Goal: Information Seeking & Learning: Learn about a topic

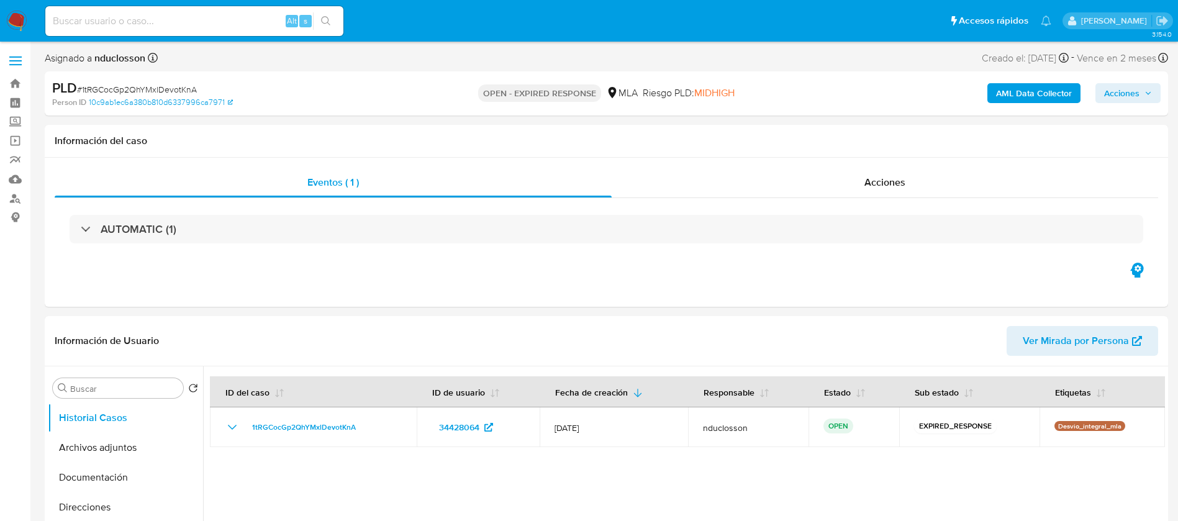
select select "10"
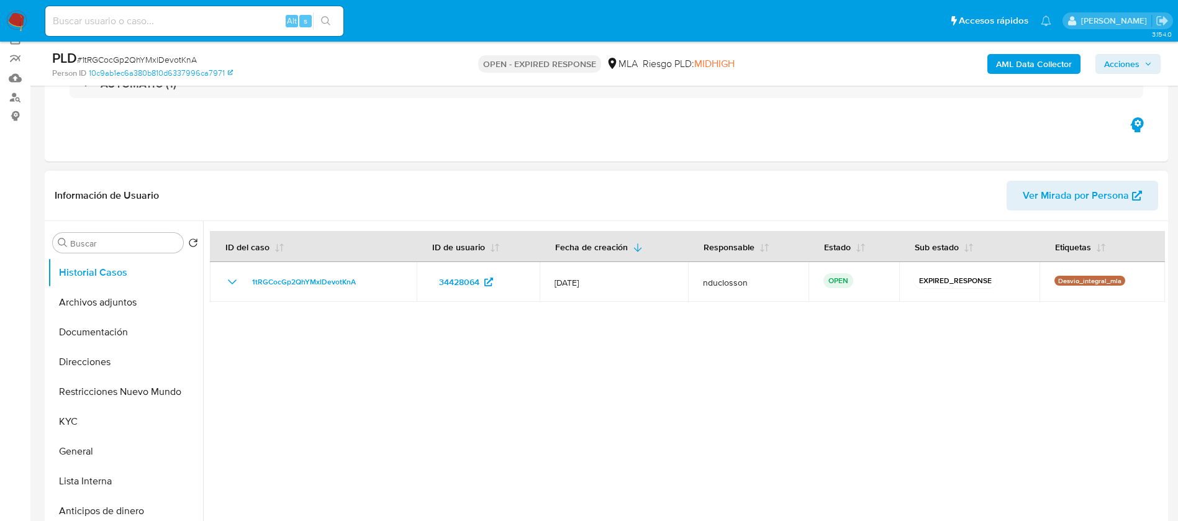
scroll to position [186, 0]
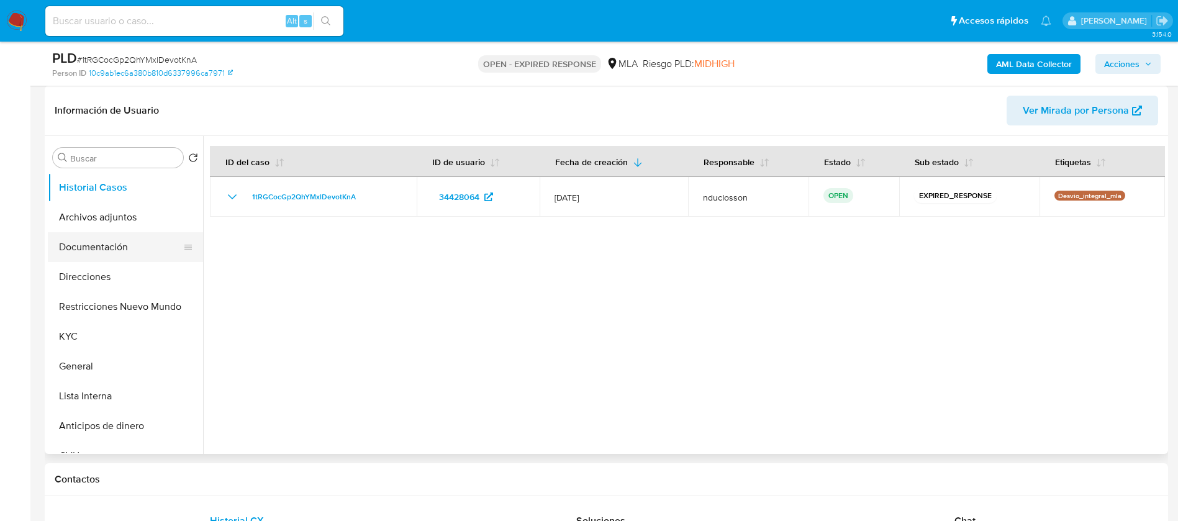
click at [112, 248] on button "Documentación" at bounding box center [120, 247] width 145 height 30
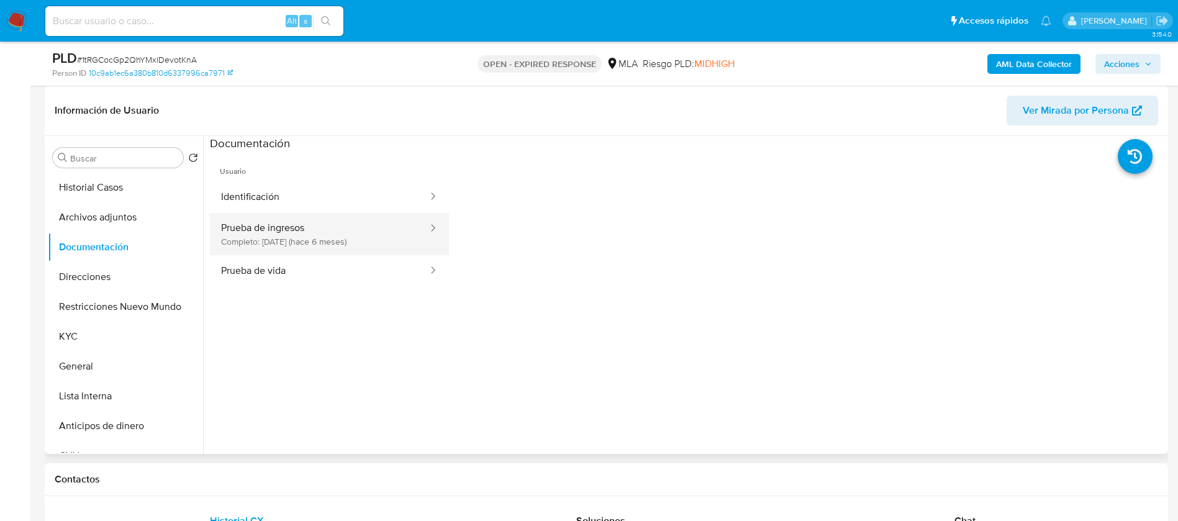
click at [361, 227] on button "Prueba de ingresos Completo: 24/02/2025 (hace 6 meses)" at bounding box center [319, 234] width 219 height 42
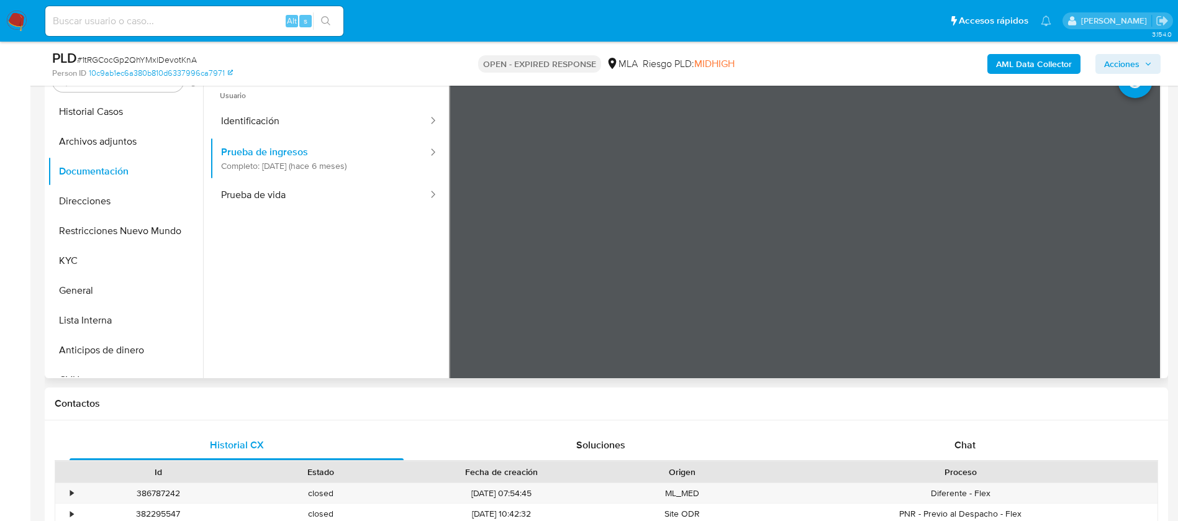
scroll to position [279, 0]
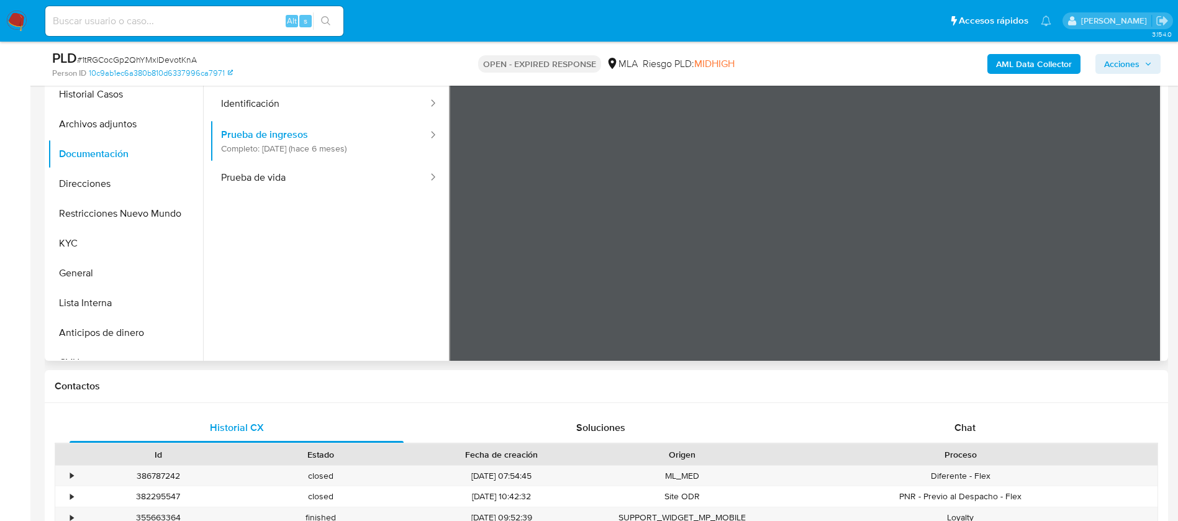
click at [313, 325] on ul "Usuario Identificación Prueba de ingresos Completo: 24/02/2025 (hace 6 meses) P…" at bounding box center [329, 237] width 239 height 358
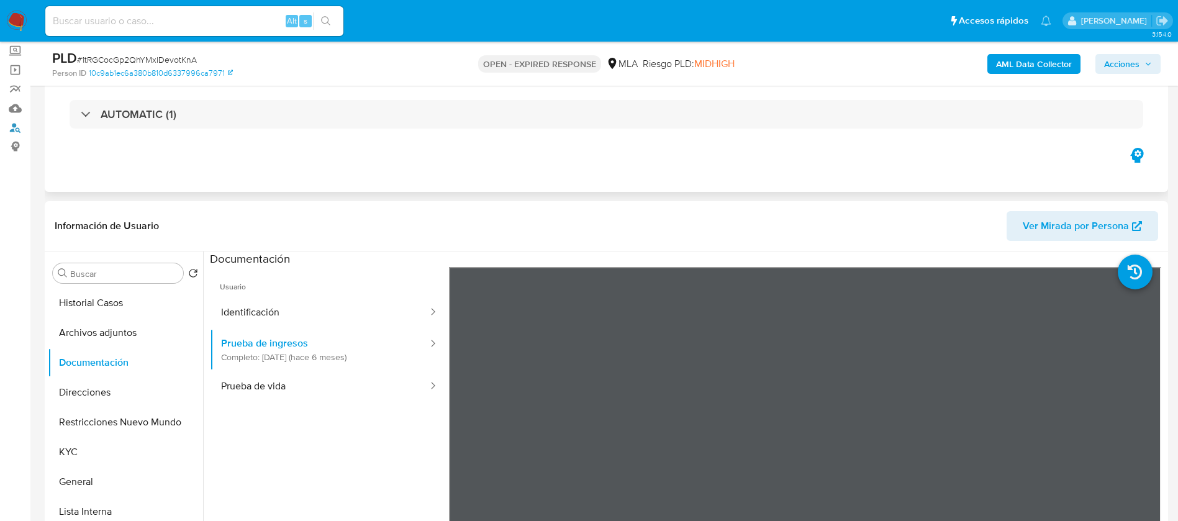
scroll to position [186, 0]
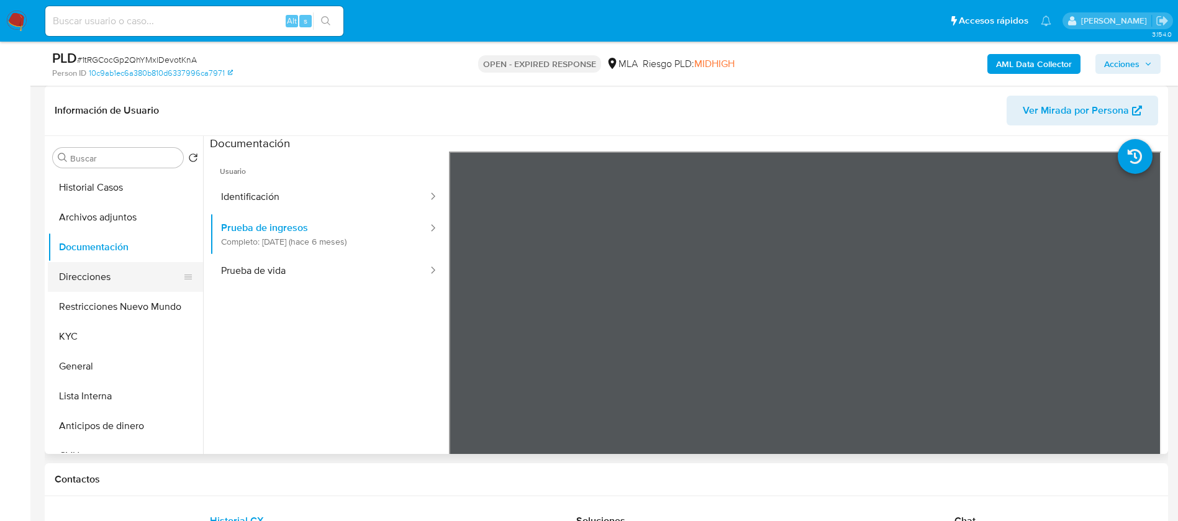
click at [103, 273] on button "Direcciones" at bounding box center [120, 277] width 145 height 30
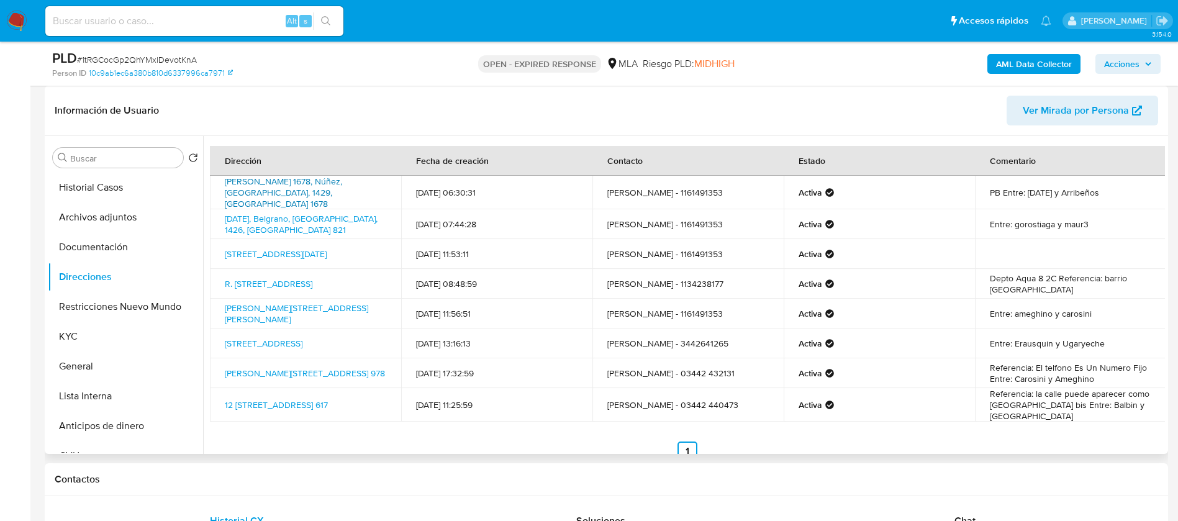
click at [264, 186] on link "Jaramillo 1678, Núñez, Capital Federal, 1429, Argentina 1678" at bounding box center [283, 192] width 117 height 35
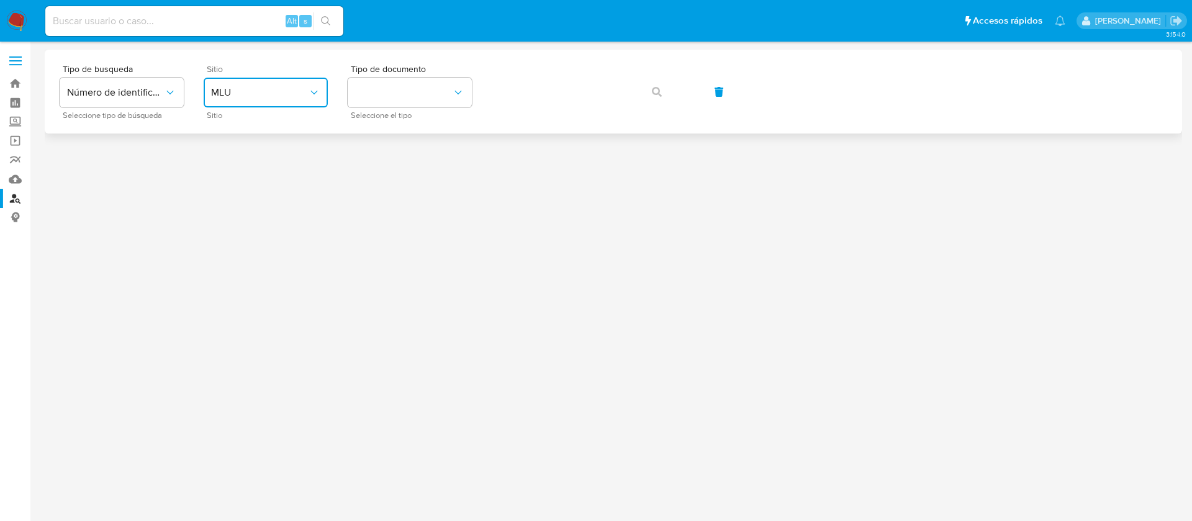
click at [273, 92] on span "MLU" at bounding box center [259, 92] width 97 height 12
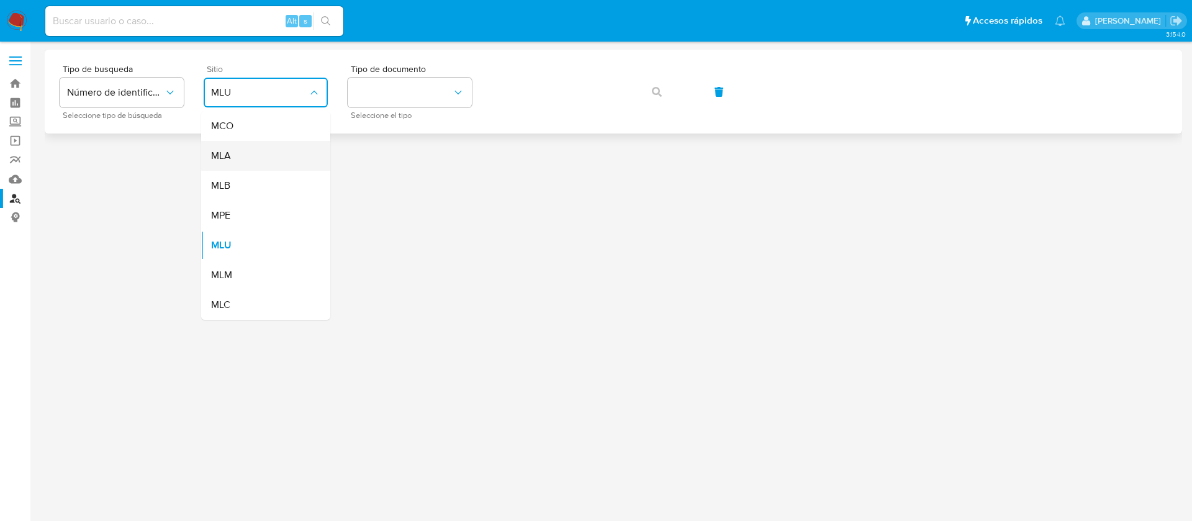
click at [263, 148] on div "MLA" at bounding box center [262, 156] width 102 height 30
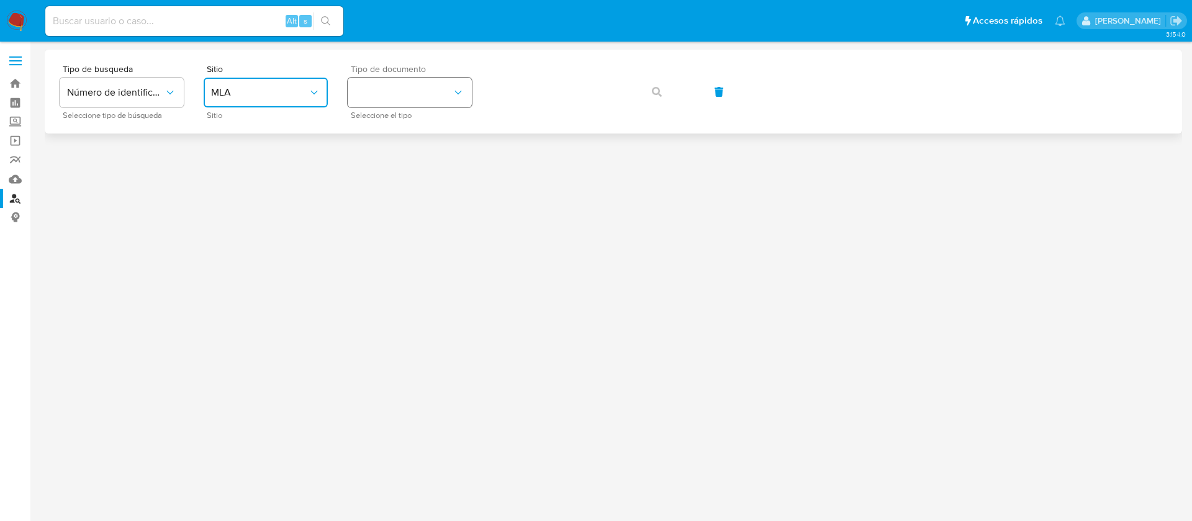
click at [386, 85] on button "identificationType" at bounding box center [410, 93] width 124 height 30
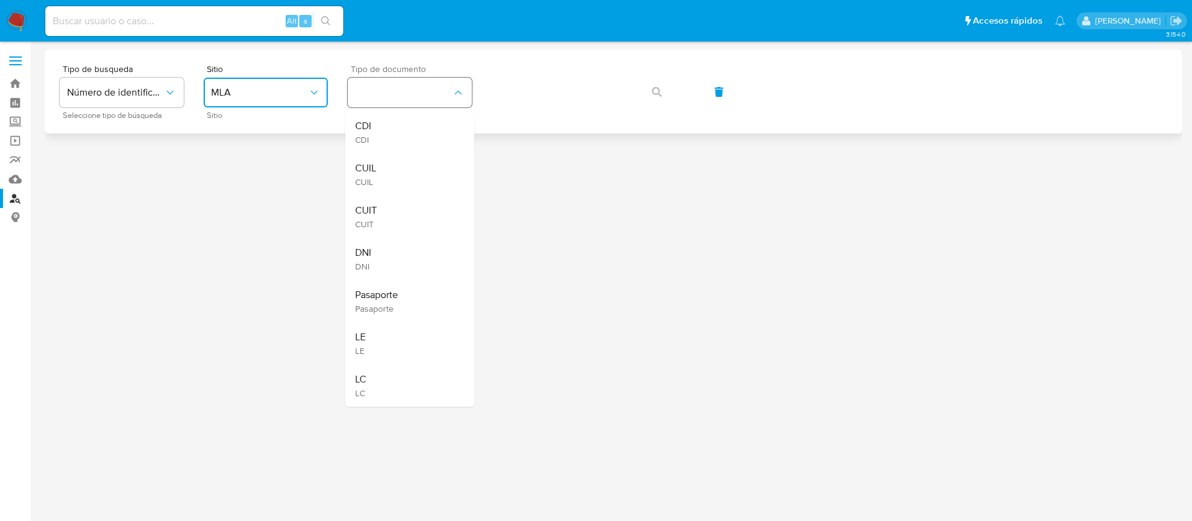
click at [388, 153] on div "CUIL CUIL" at bounding box center [406, 174] width 102 height 42
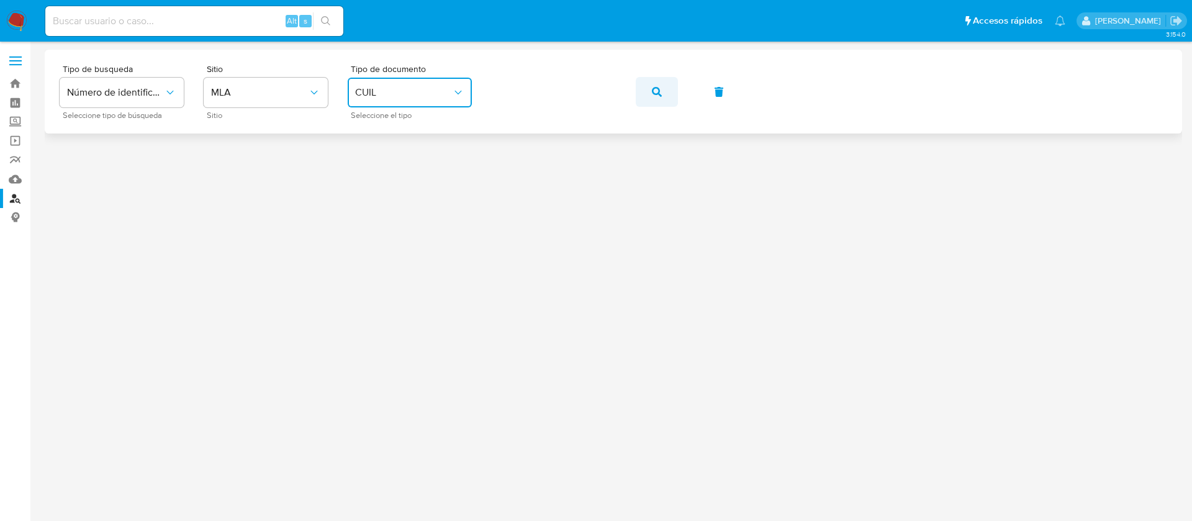
click at [649, 88] on button "button" at bounding box center [657, 92] width 42 height 30
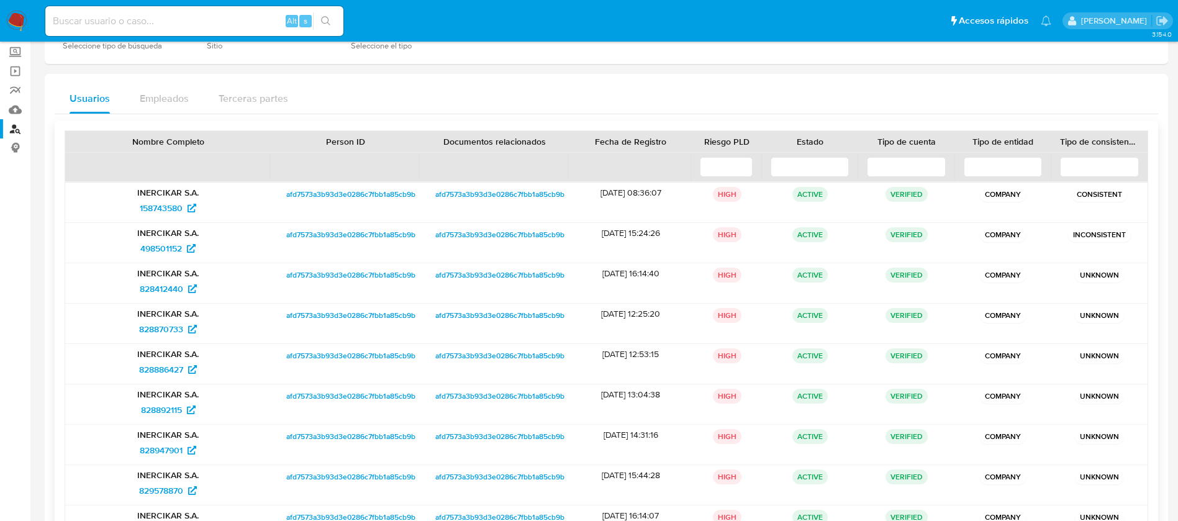
scroll to position [93, 0]
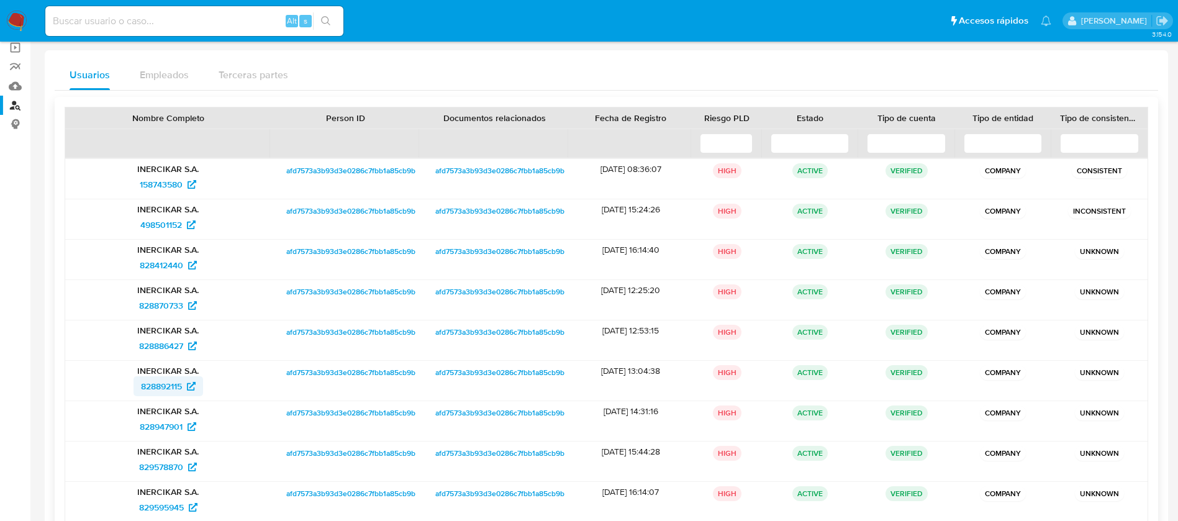
click at [150, 392] on span "828892115" at bounding box center [161, 386] width 41 height 20
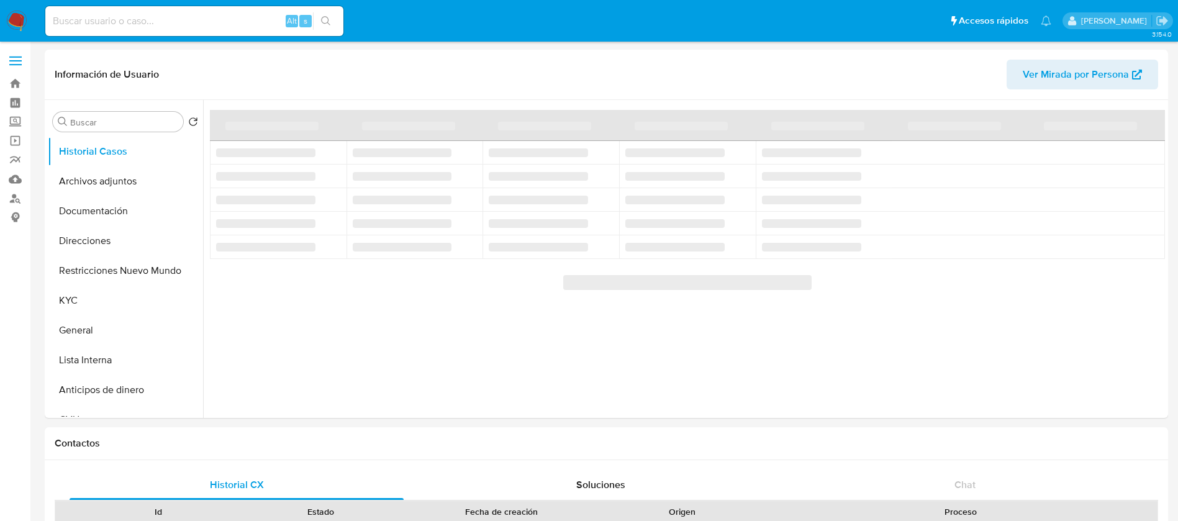
select select "10"
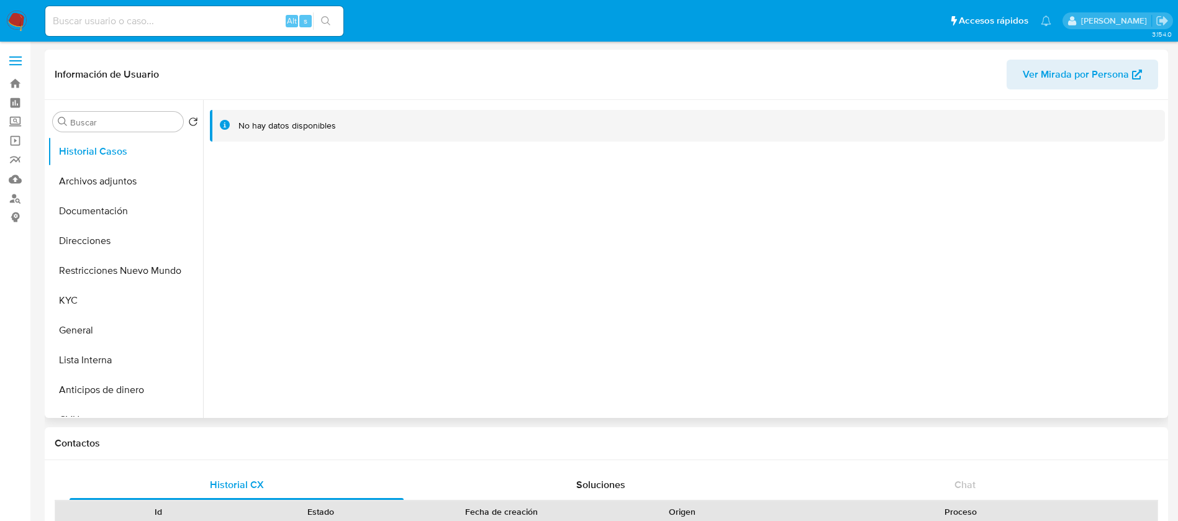
click at [1057, 77] on span "Ver Mirada por Persona" at bounding box center [1075, 75] width 106 height 30
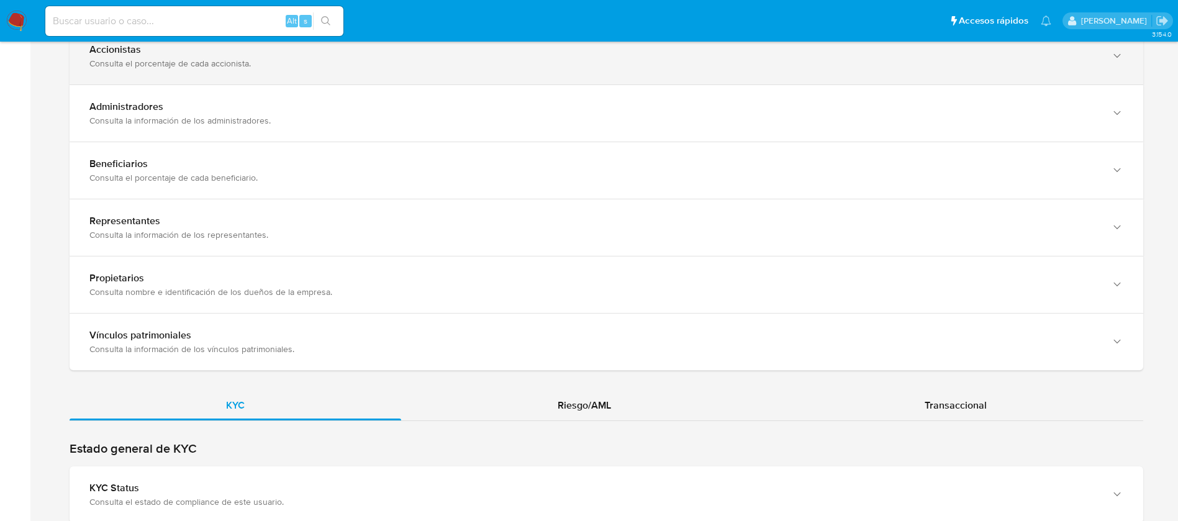
scroll to position [1211, 0]
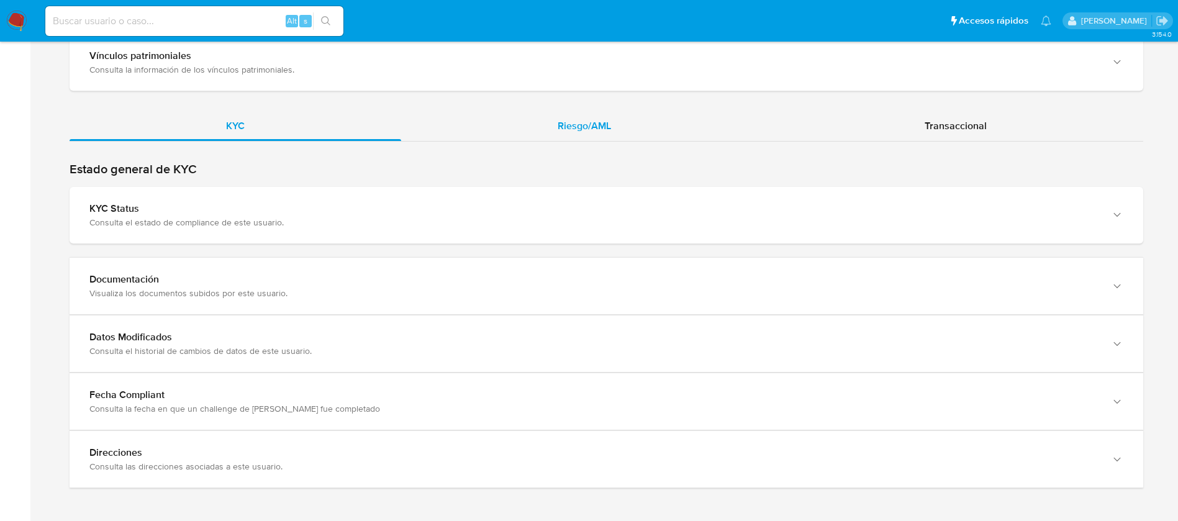
click at [567, 119] on span "Riesgo/AML" at bounding box center [583, 126] width 53 height 14
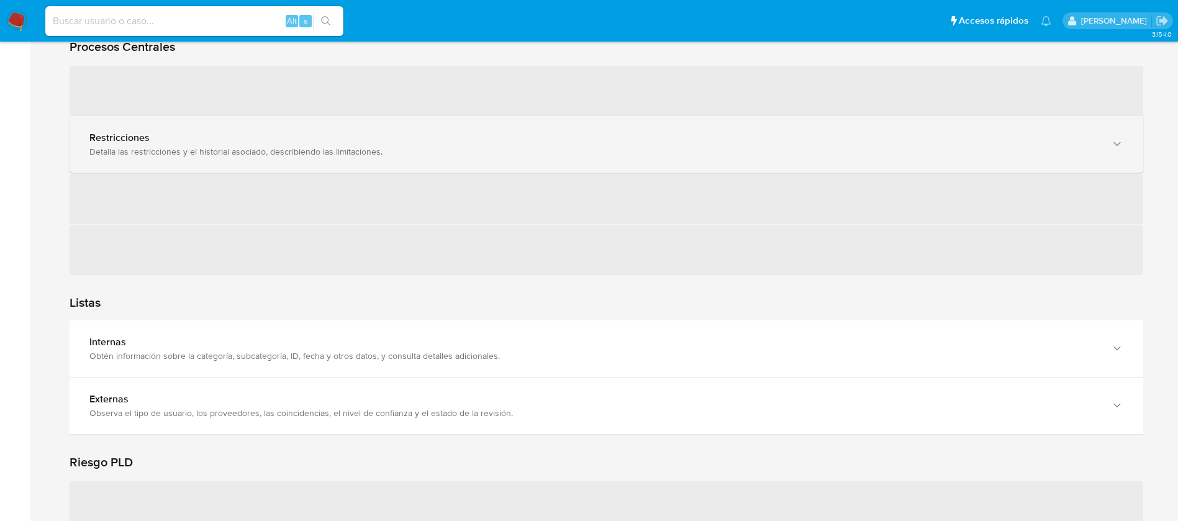
scroll to position [1304, 0]
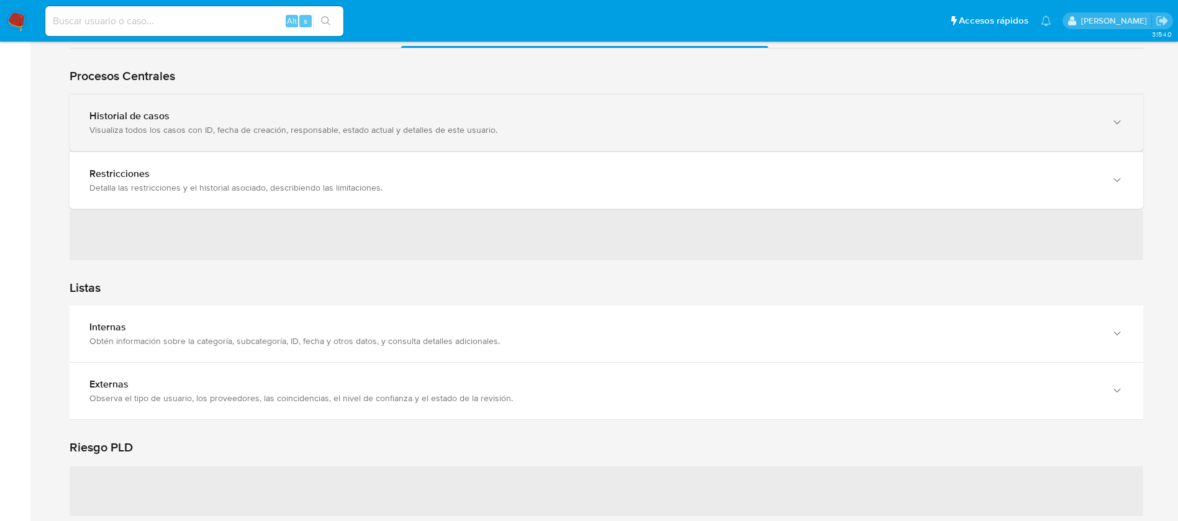
click at [340, 115] on div "Historial de casos" at bounding box center [593, 116] width 1009 height 12
